Goal: Information Seeking & Learning: Learn about a topic

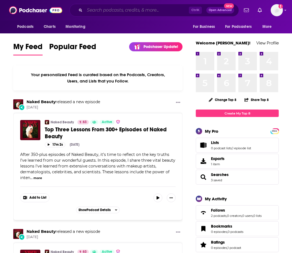
click at [106, 9] on input "Search podcasts, credits, & more..." at bounding box center [137, 10] width 104 height 9
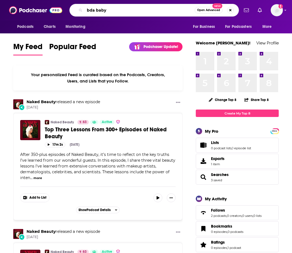
type input "bda baby"
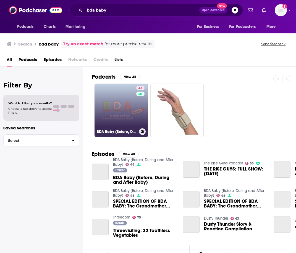
click at [114, 102] on link "48 BDA Baby (Before, During and After Baby)" at bounding box center [122, 111] width 54 height 54
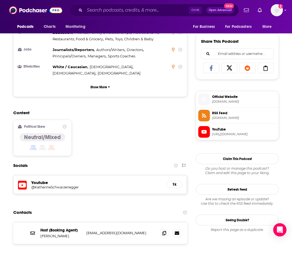
scroll to position [442, 0]
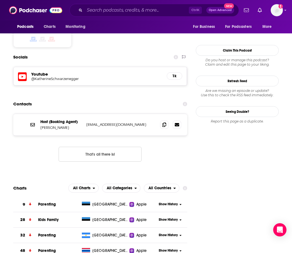
click at [34, 77] on h5 "@KatherineSchwarzenegger" at bounding box center [75, 79] width 88 height 4
